Goal: Transaction & Acquisition: Purchase product/service

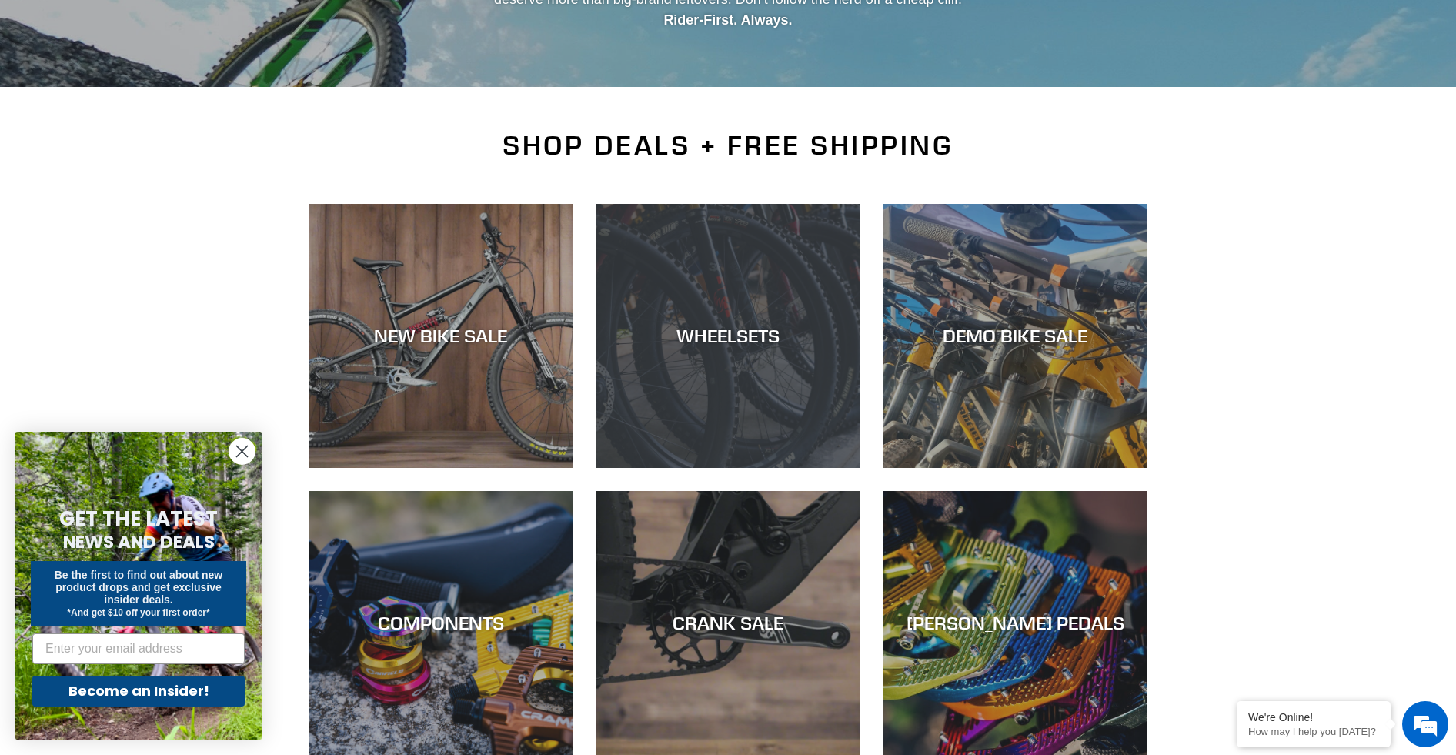
scroll to position [252, 0]
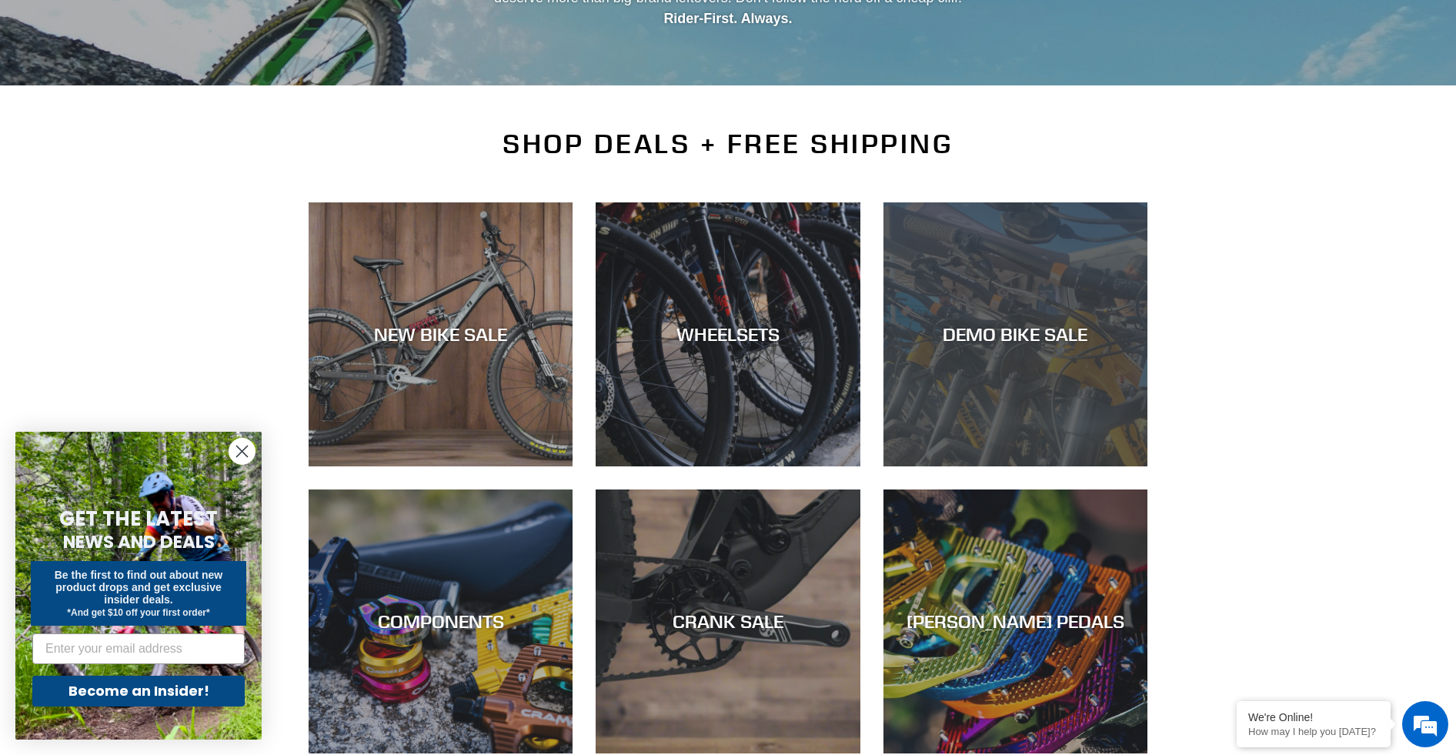
click at [1018, 330] on div "DEMO BIKE SALE" at bounding box center [1015, 334] width 264 height 22
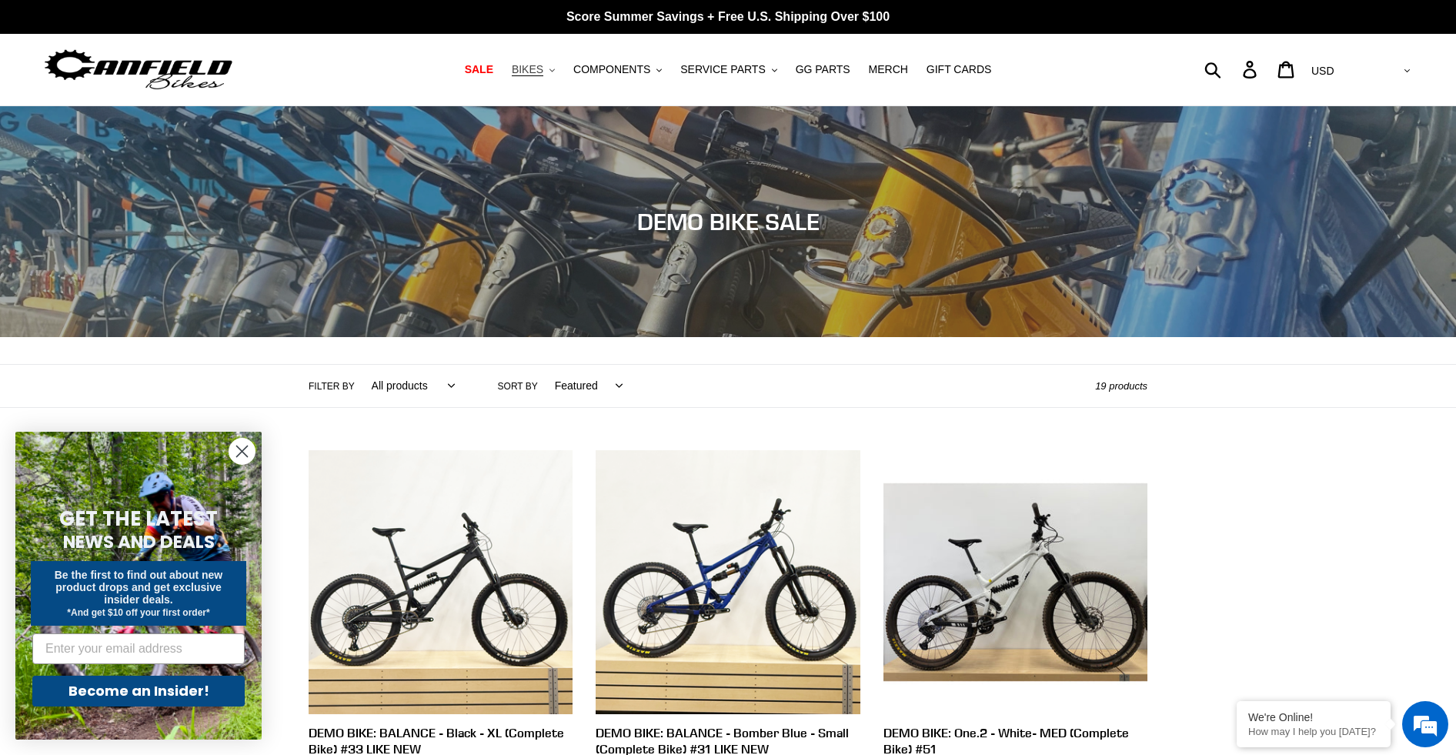
click at [535, 68] on span "BIKES" at bounding box center [528, 69] width 32 height 13
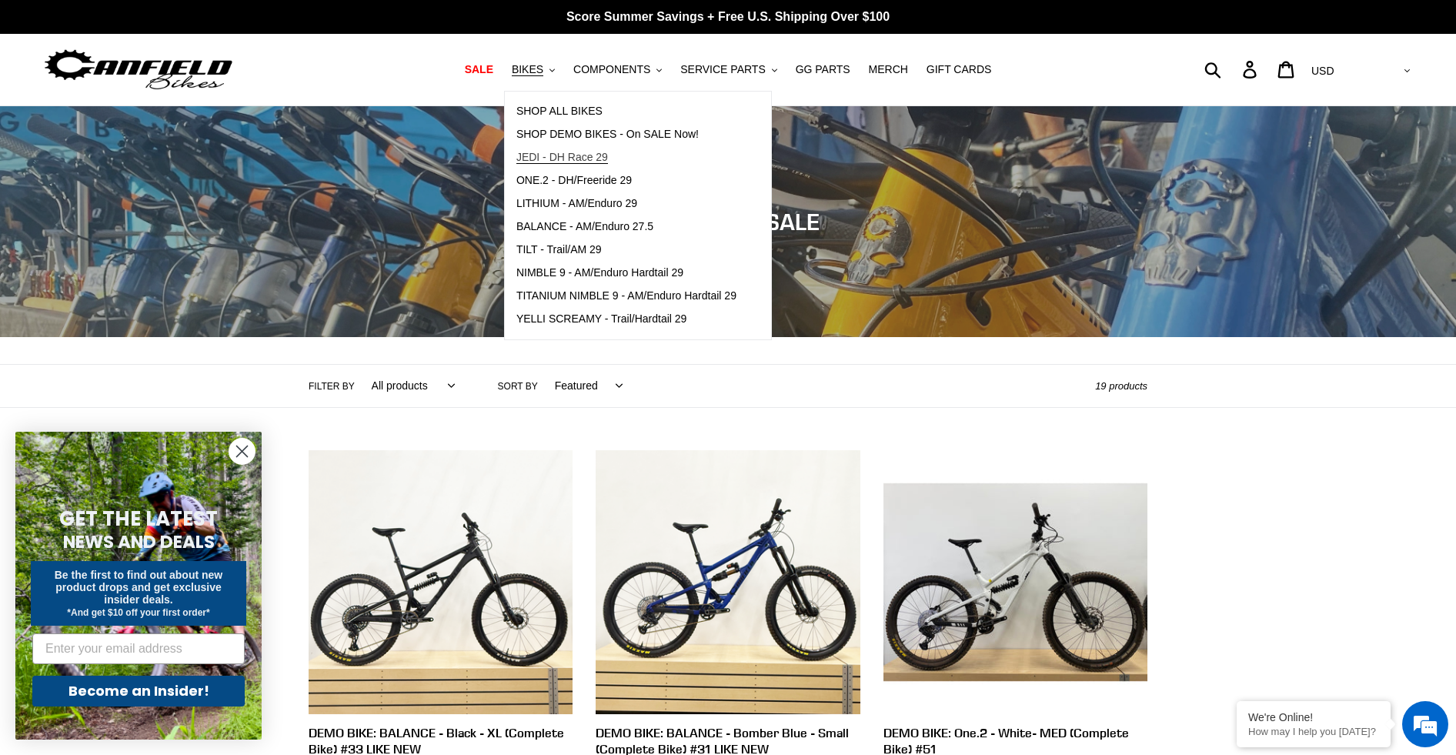
click at [570, 159] on span "JEDI - DH Race 29" at bounding box center [562, 157] width 92 height 13
click at [576, 112] on span "SHOP ALL BIKES" at bounding box center [559, 111] width 86 height 13
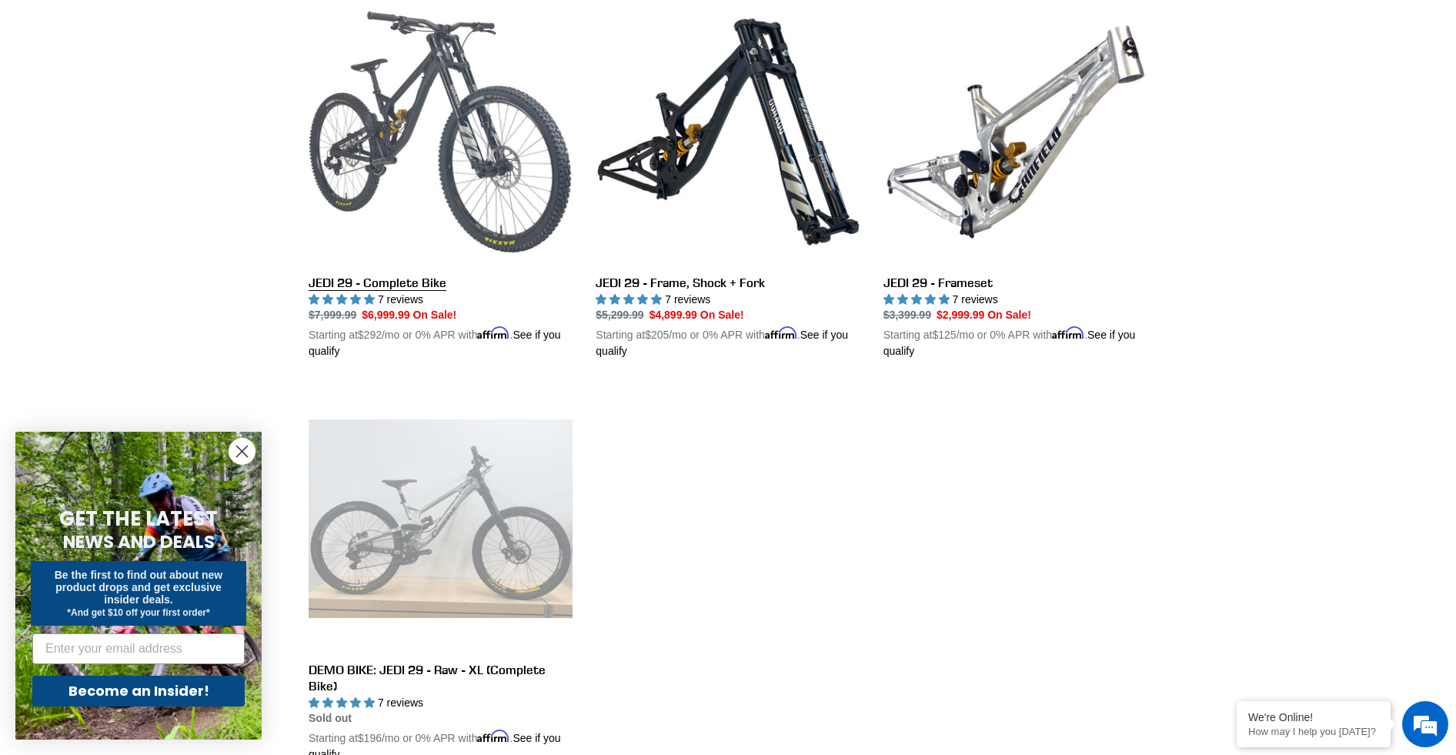
scroll to position [450, 0]
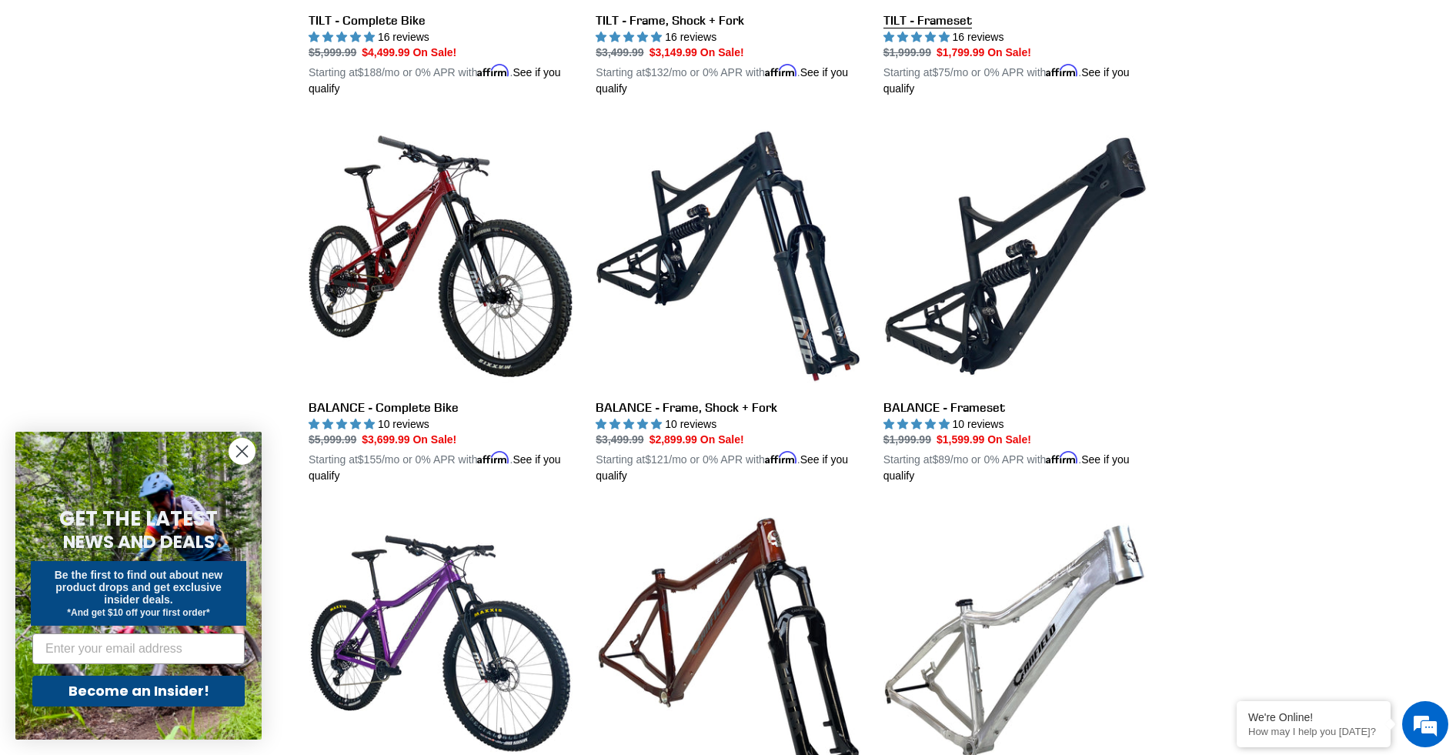
scroll to position [702, 0]
